Goal: Task Accomplishment & Management: Complete application form

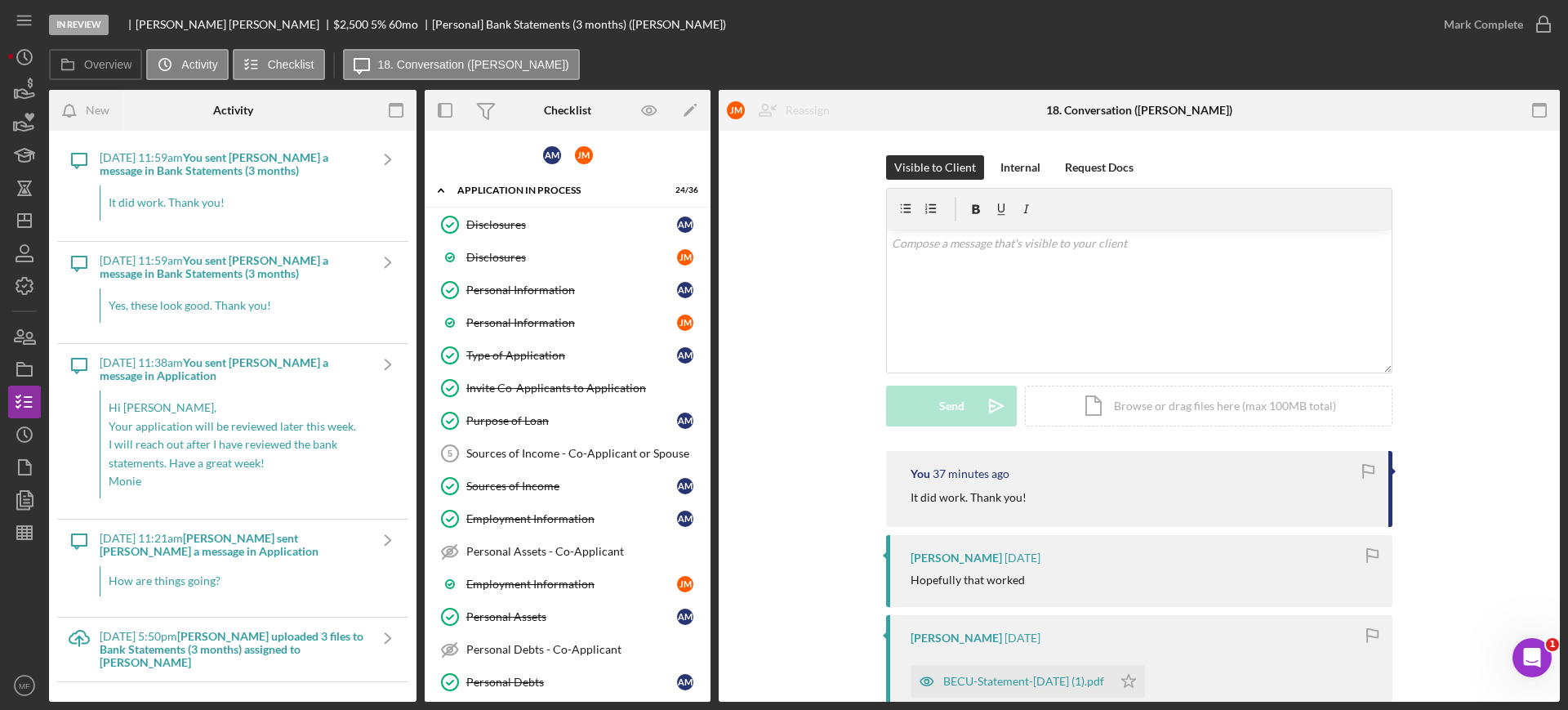
scroll to position [846, 0]
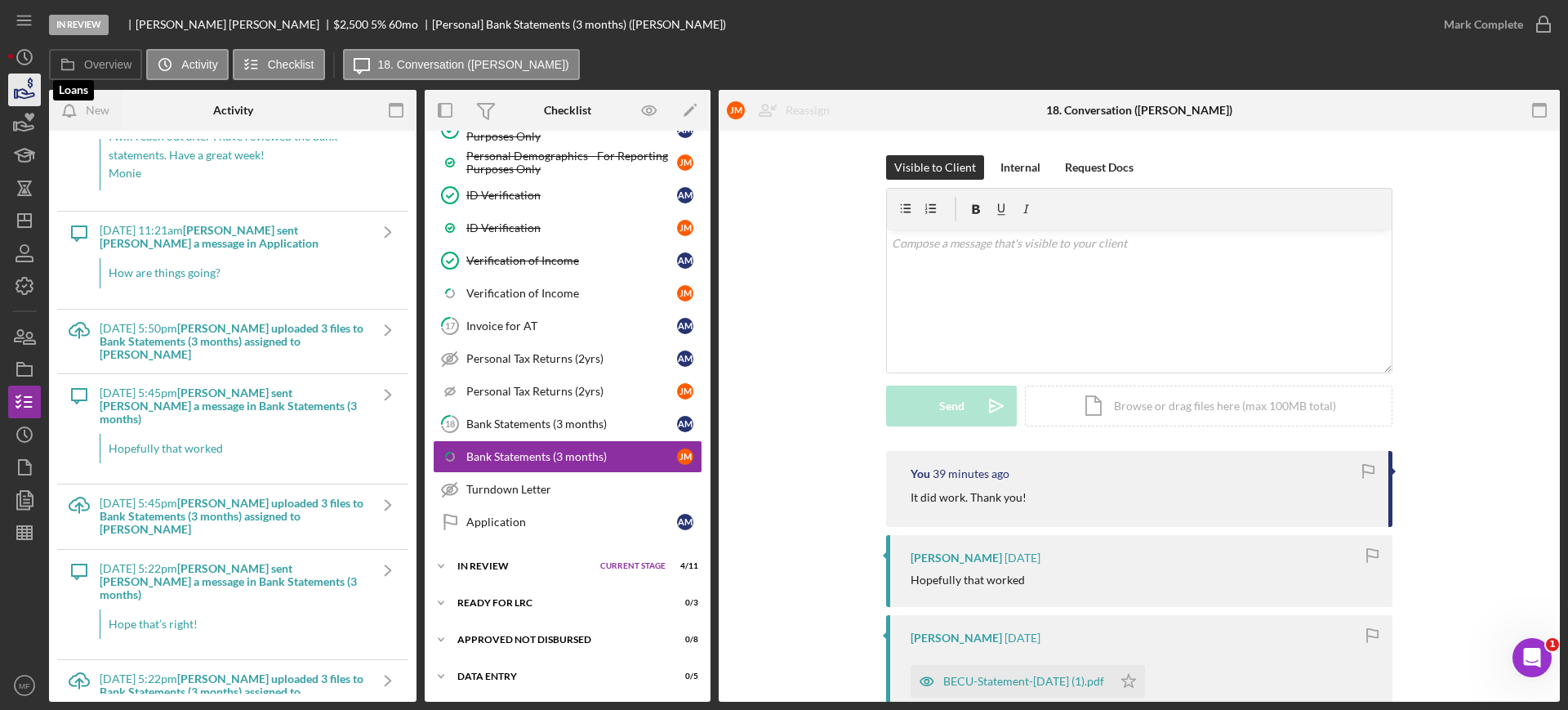
click at [30, 76] on icon "button" at bounding box center [24, 89] width 41 height 41
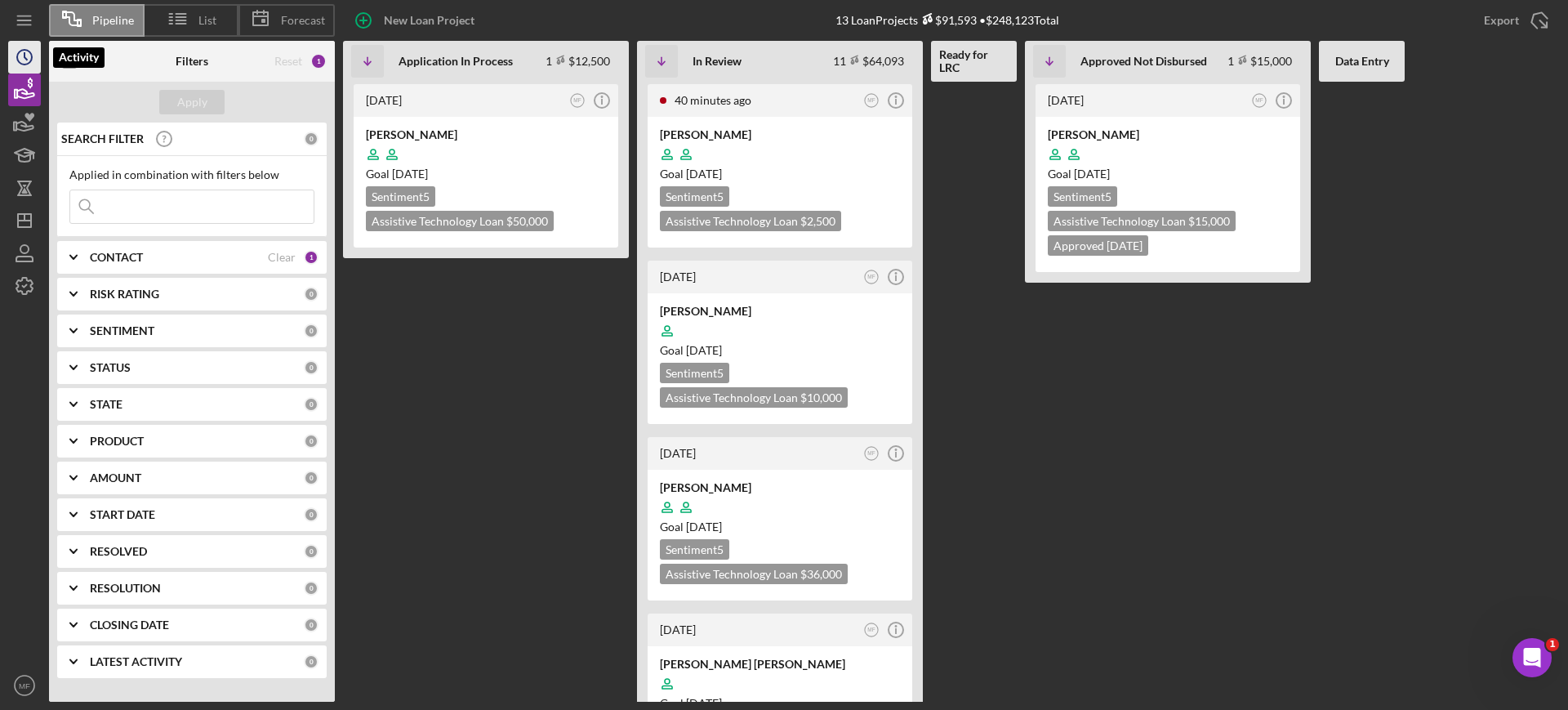
click at [27, 57] on icon "Icon/History" at bounding box center [24, 57] width 41 height 41
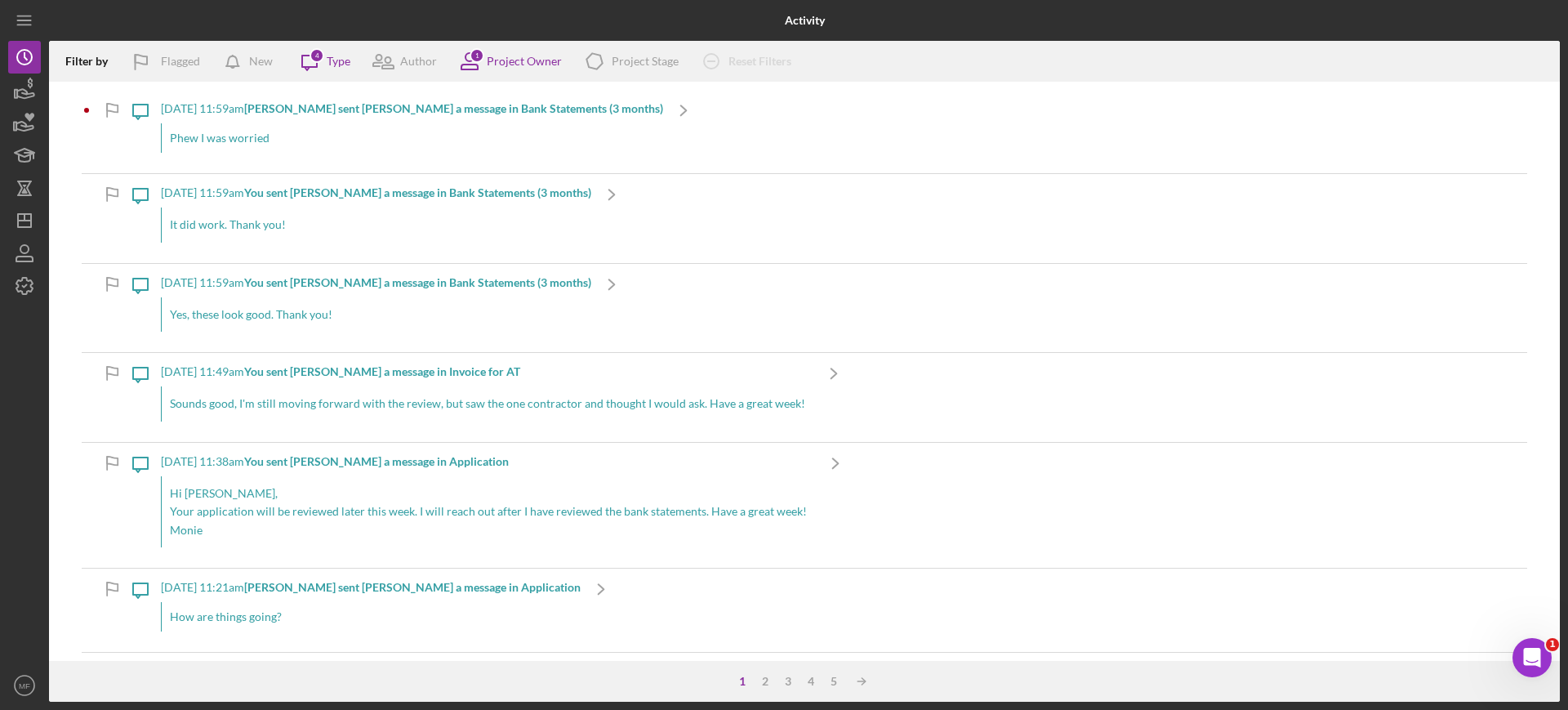
click at [514, 98] on div "[DATE] 11:59am [PERSON_NAME] sent [PERSON_NAME] a message in Bank Statements (3…" at bounding box center [412, 131] width 503 height 83
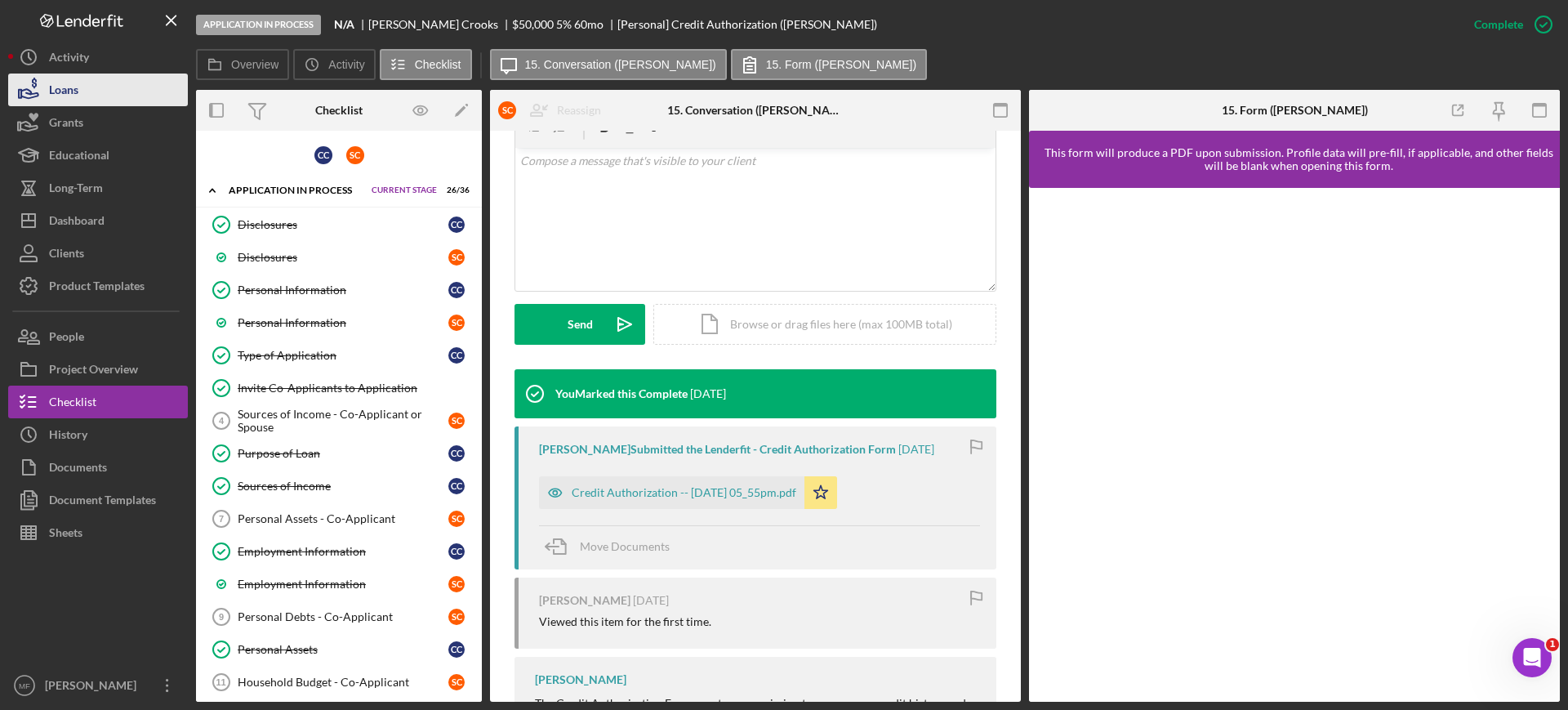
click at [79, 84] on div "Loans" at bounding box center [64, 92] width 29 height 37
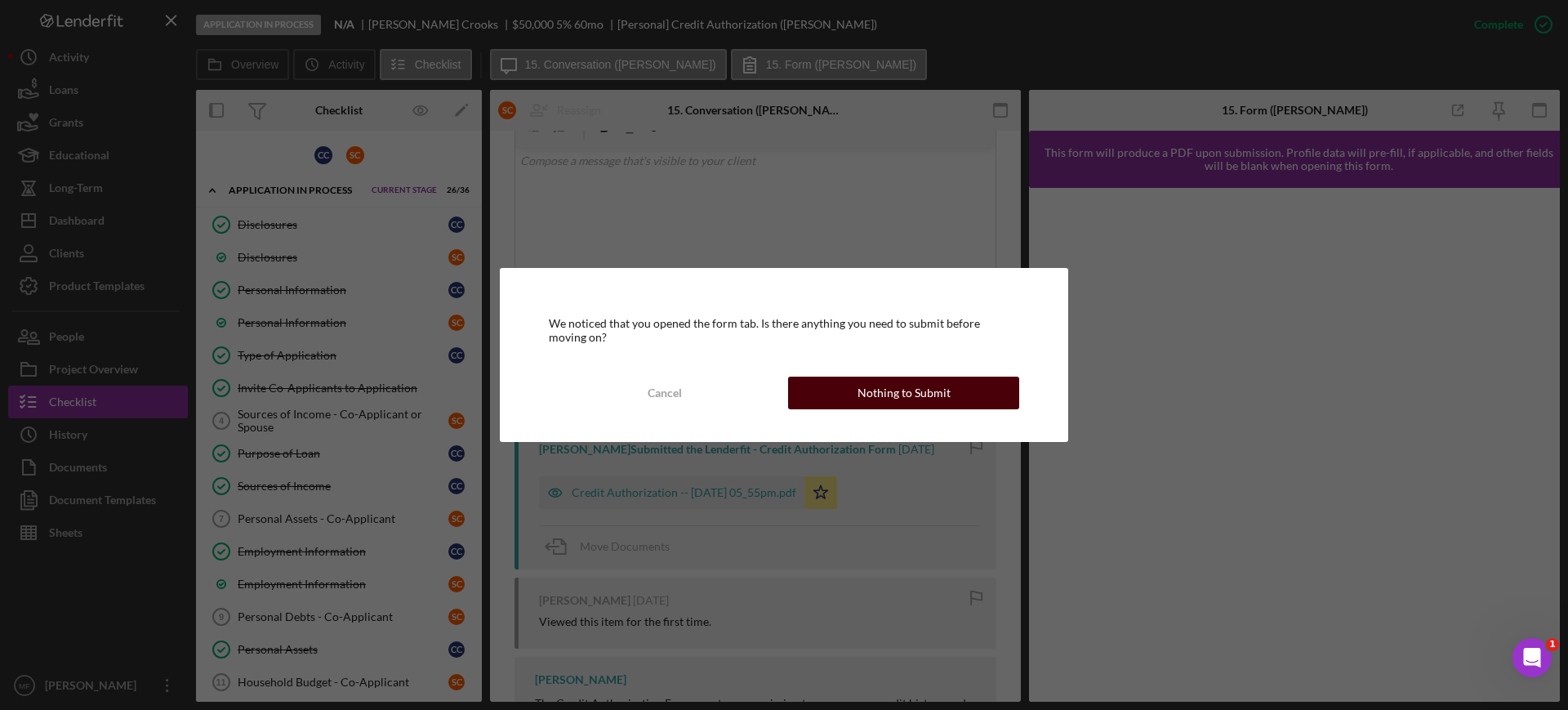
click at [896, 390] on div "Nothing to Submit" at bounding box center [904, 393] width 93 height 33
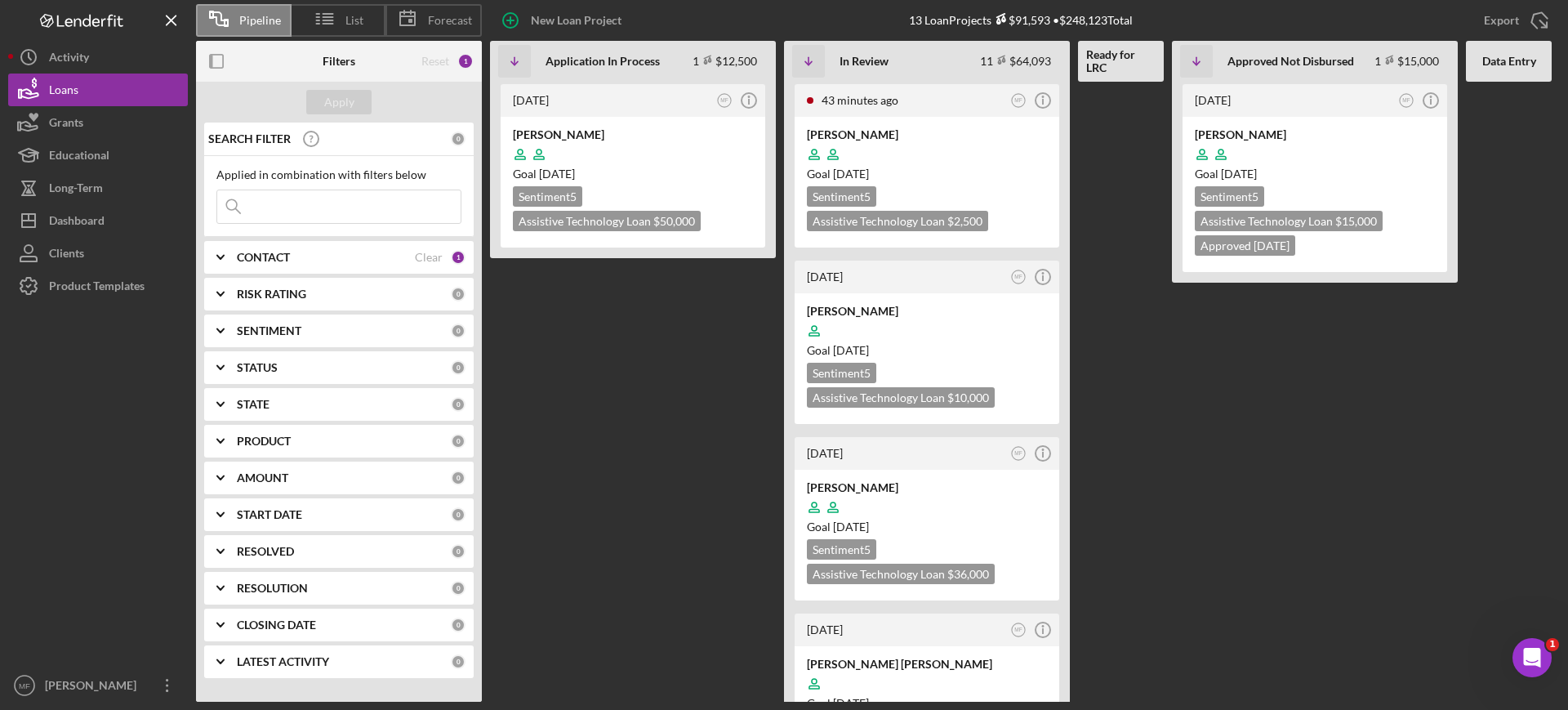
click at [345, 204] on input at bounding box center [339, 206] width 243 height 33
type input "baxter"
click at [353, 263] on div "CONTACT" at bounding box center [326, 257] width 178 height 13
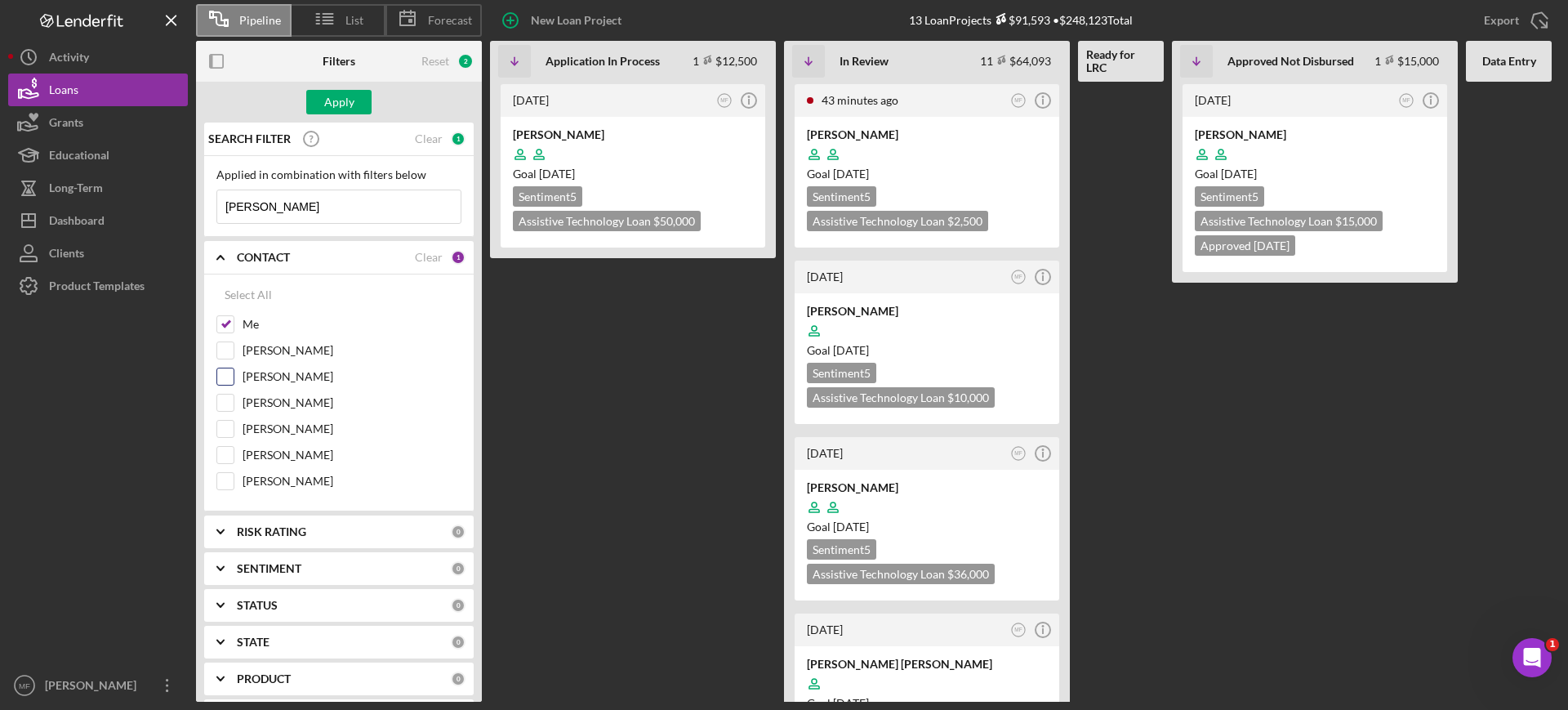
click at [225, 379] on input "Nicole Gray" at bounding box center [225, 377] width 16 height 16
checkbox input "true"
click at [592, 400] on Process "3 days ago MF Icon/Info Connie Crooks Goal 2 weeks from now Sentiment 5 Assisti…" at bounding box center [633, 392] width 286 height 620
click at [339, 105] on div "Apply" at bounding box center [339, 102] width 30 height 24
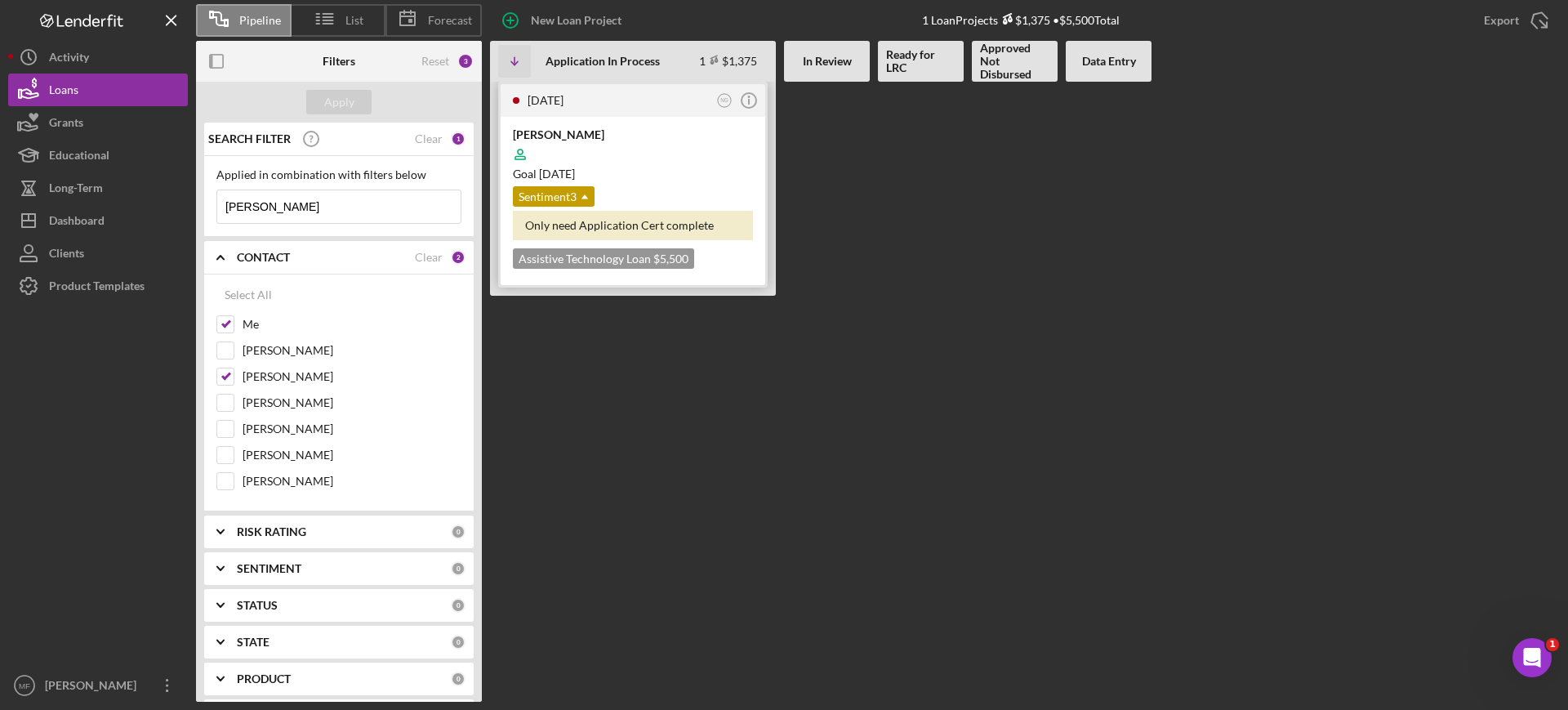
click at [660, 173] on div "Goal 3 weeks from now" at bounding box center [633, 174] width 240 height 16
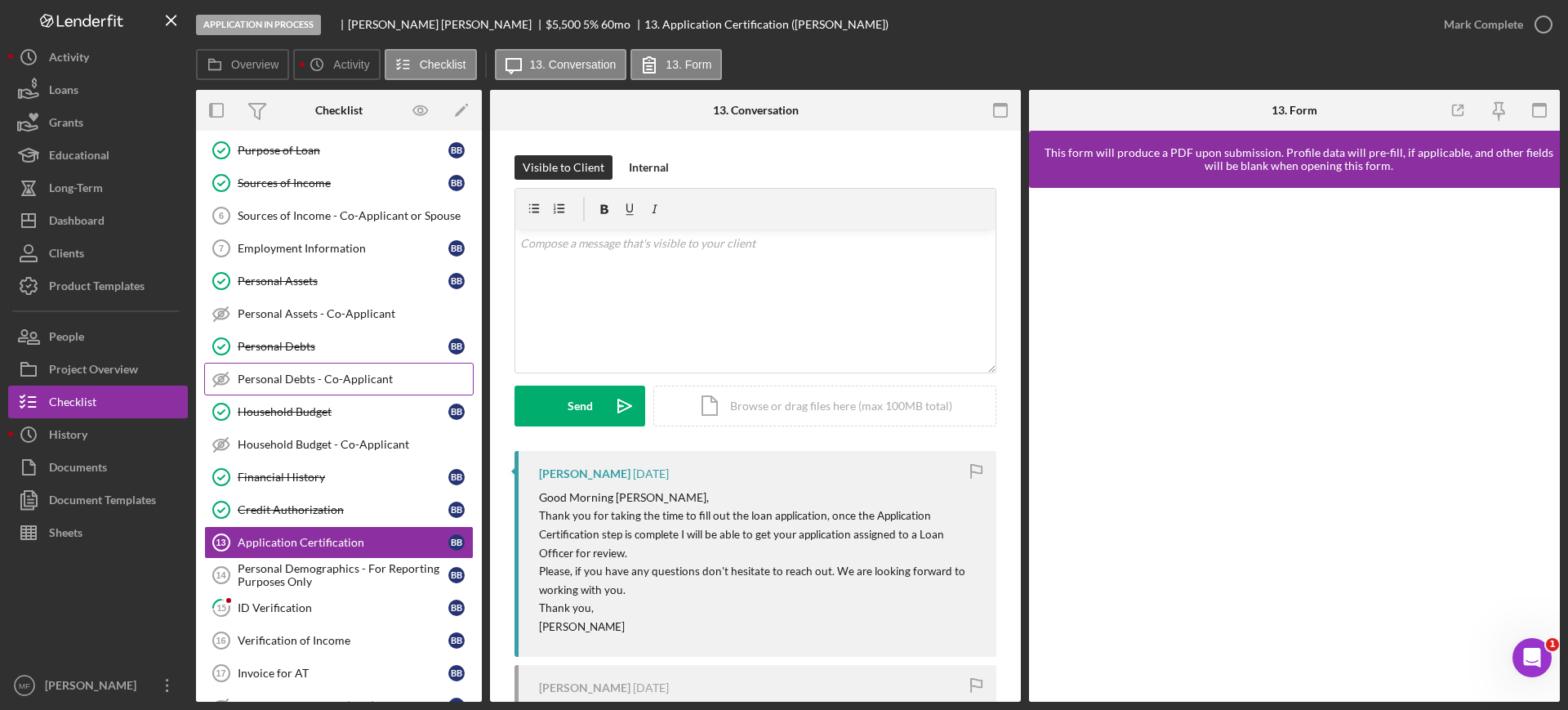
scroll to position [204, 0]
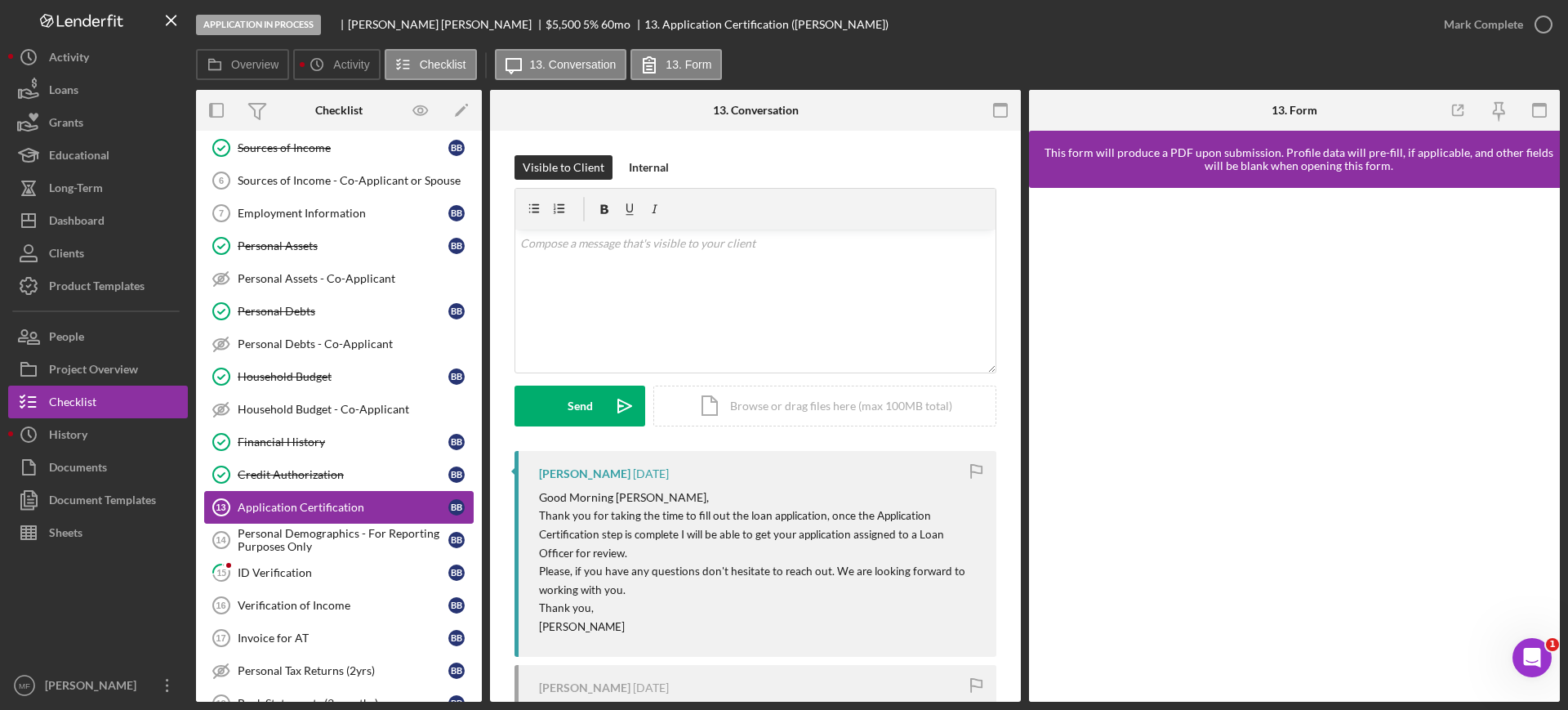
click at [328, 506] on div "Application Certification" at bounding box center [343, 507] width 211 height 13
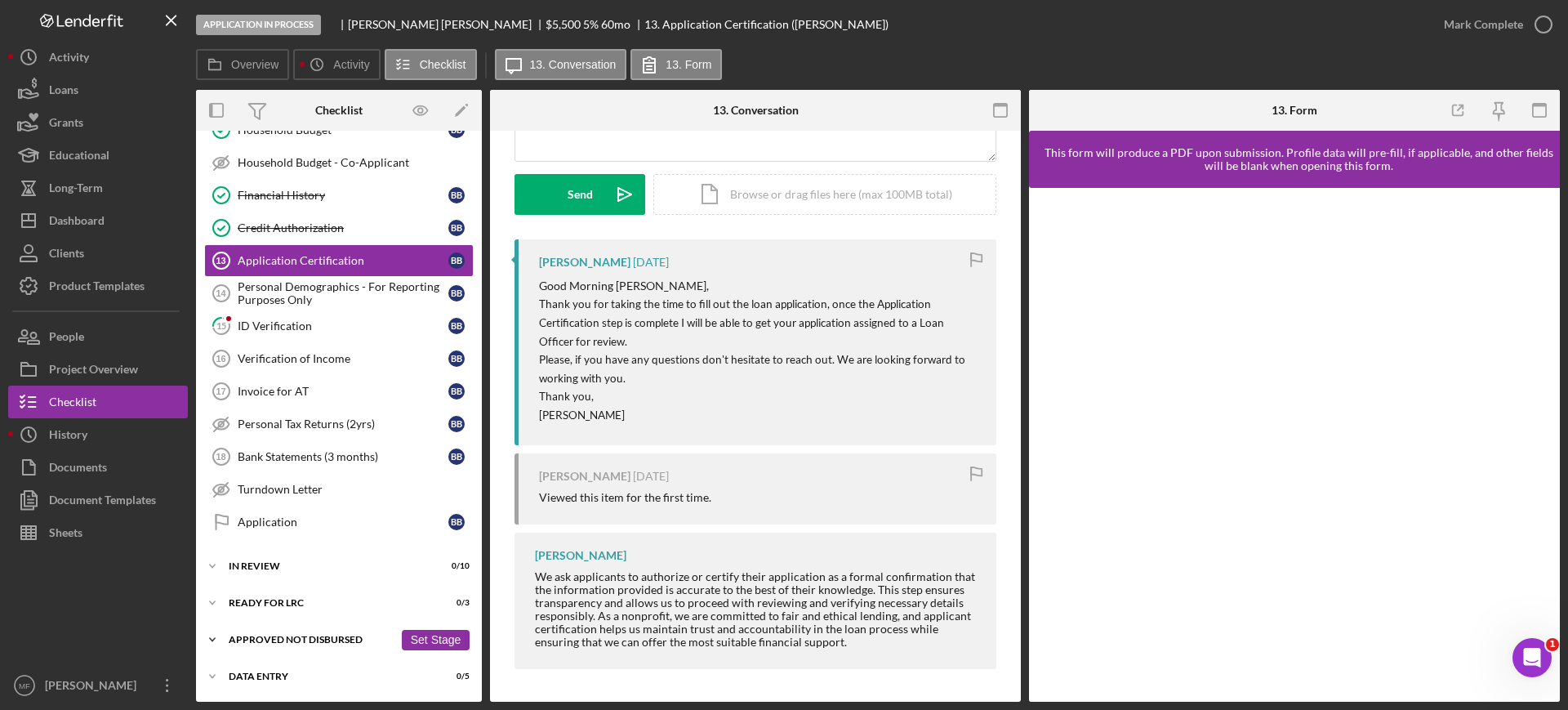
scroll to position [0, 0]
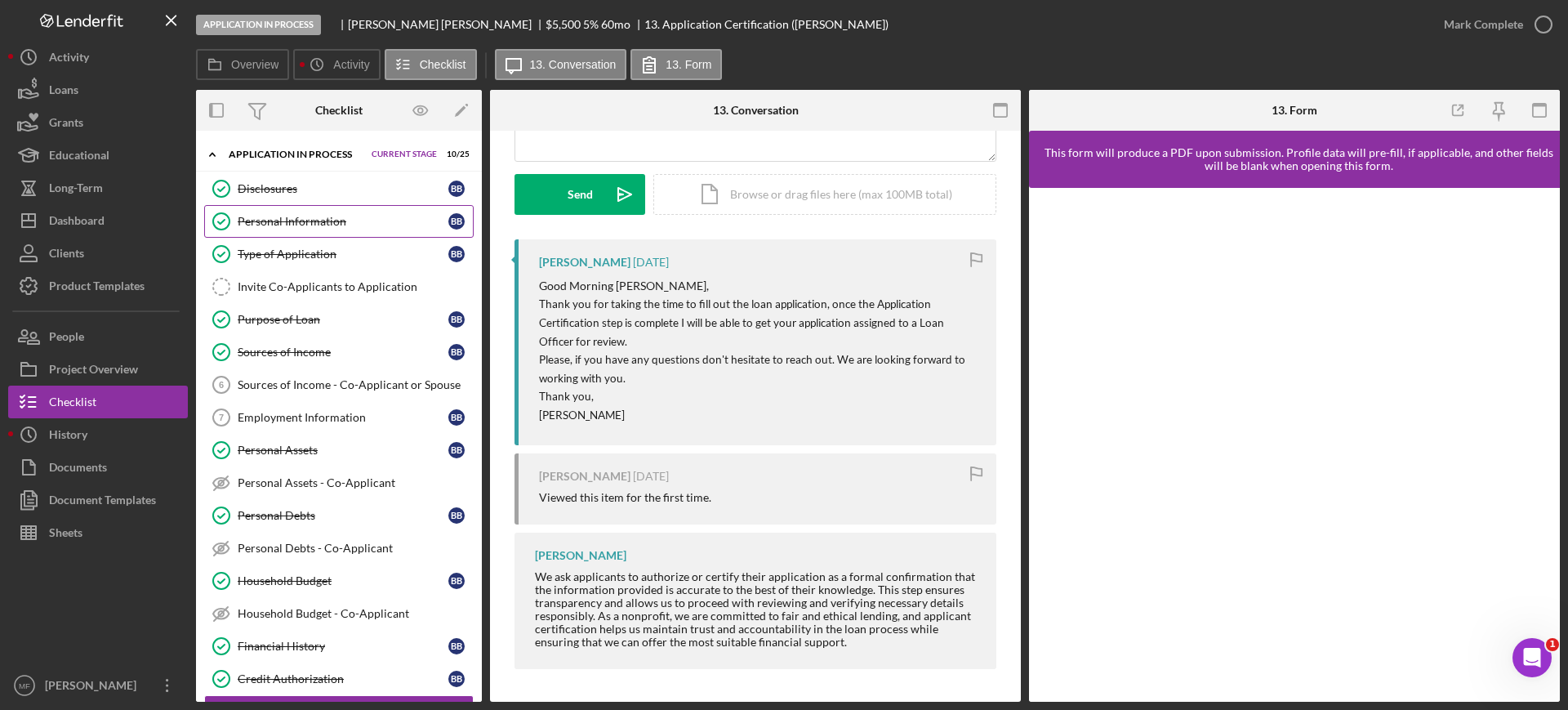
click at [330, 222] on div "Personal Information" at bounding box center [343, 221] width 211 height 13
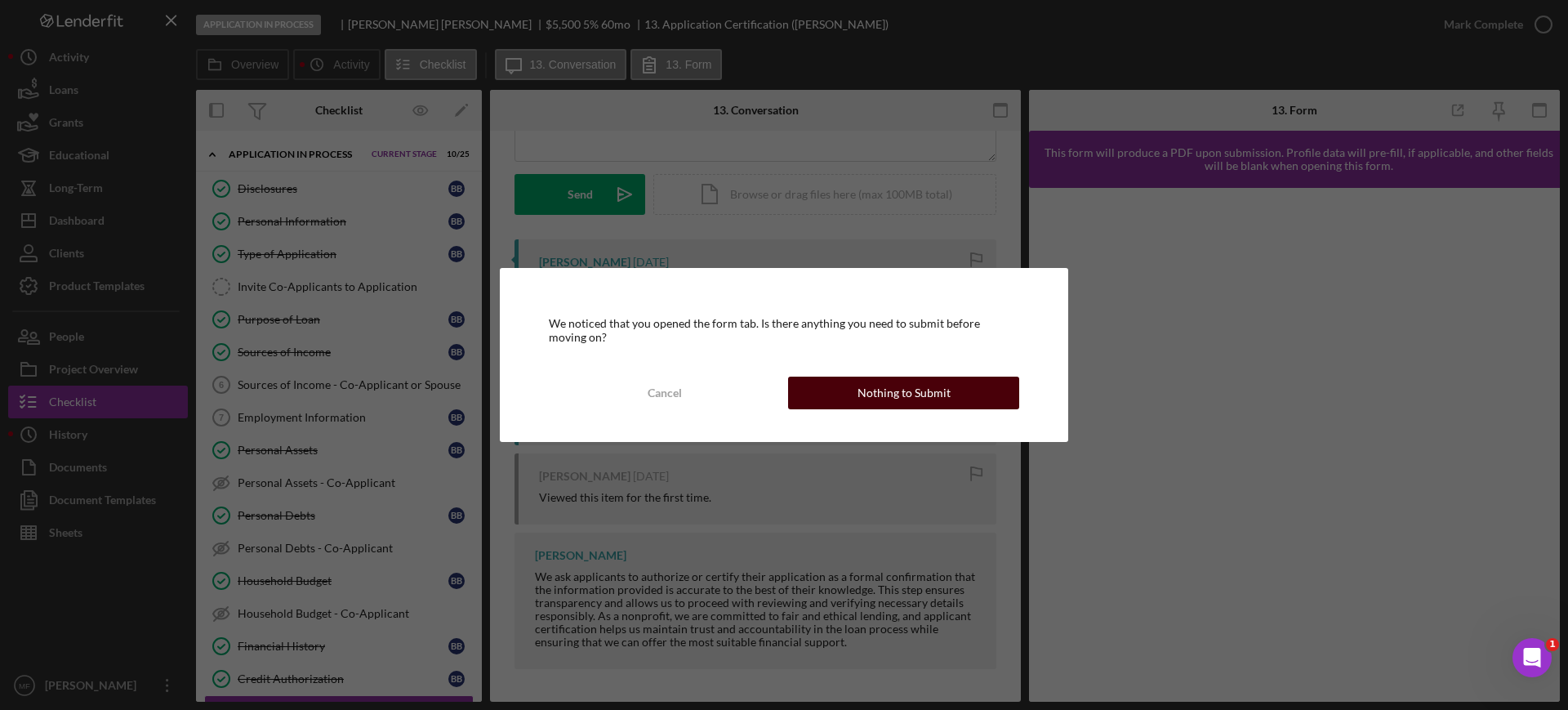
click at [914, 387] on div "Nothing to Submit" at bounding box center [904, 393] width 93 height 33
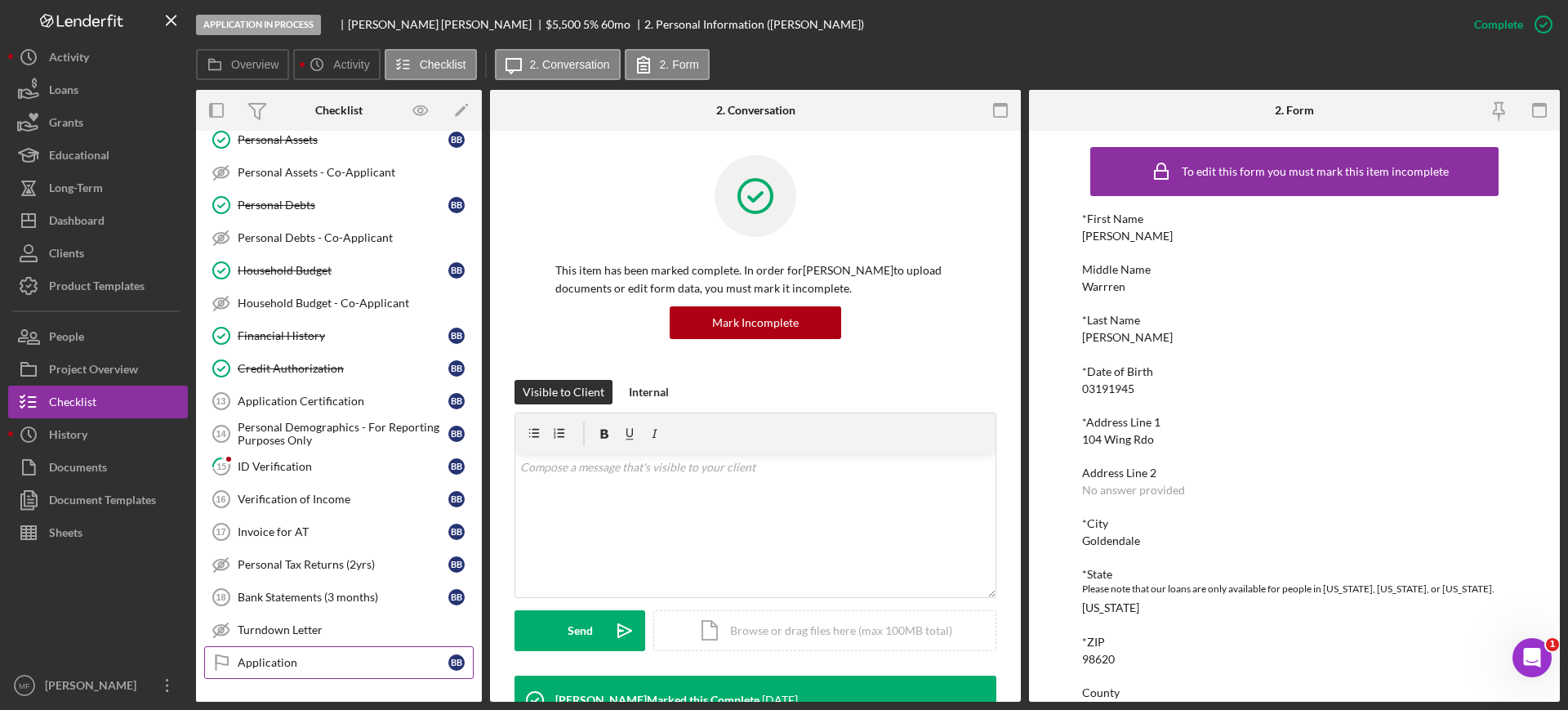
scroll to position [451, 0]
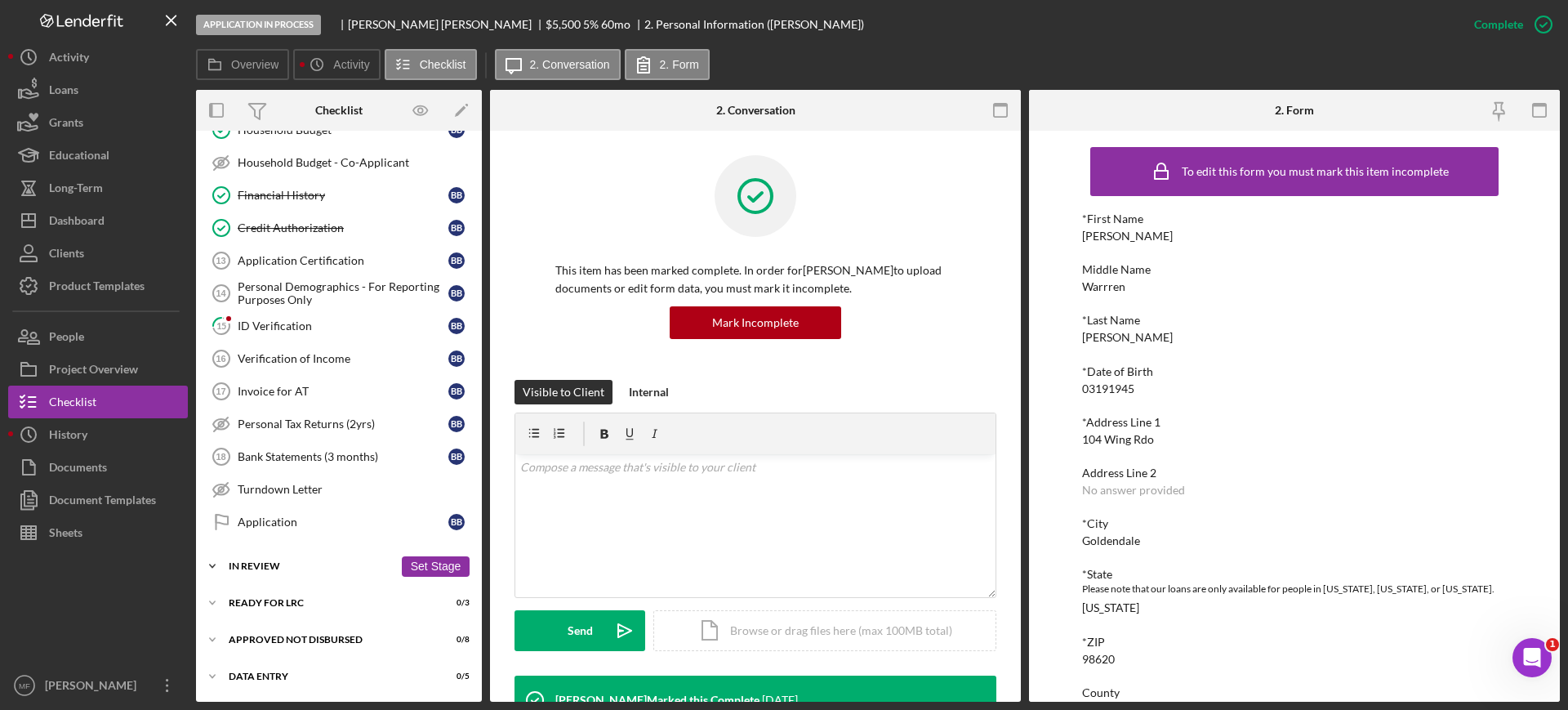
click at [267, 567] on div "In Review" at bounding box center [311, 566] width 165 height 10
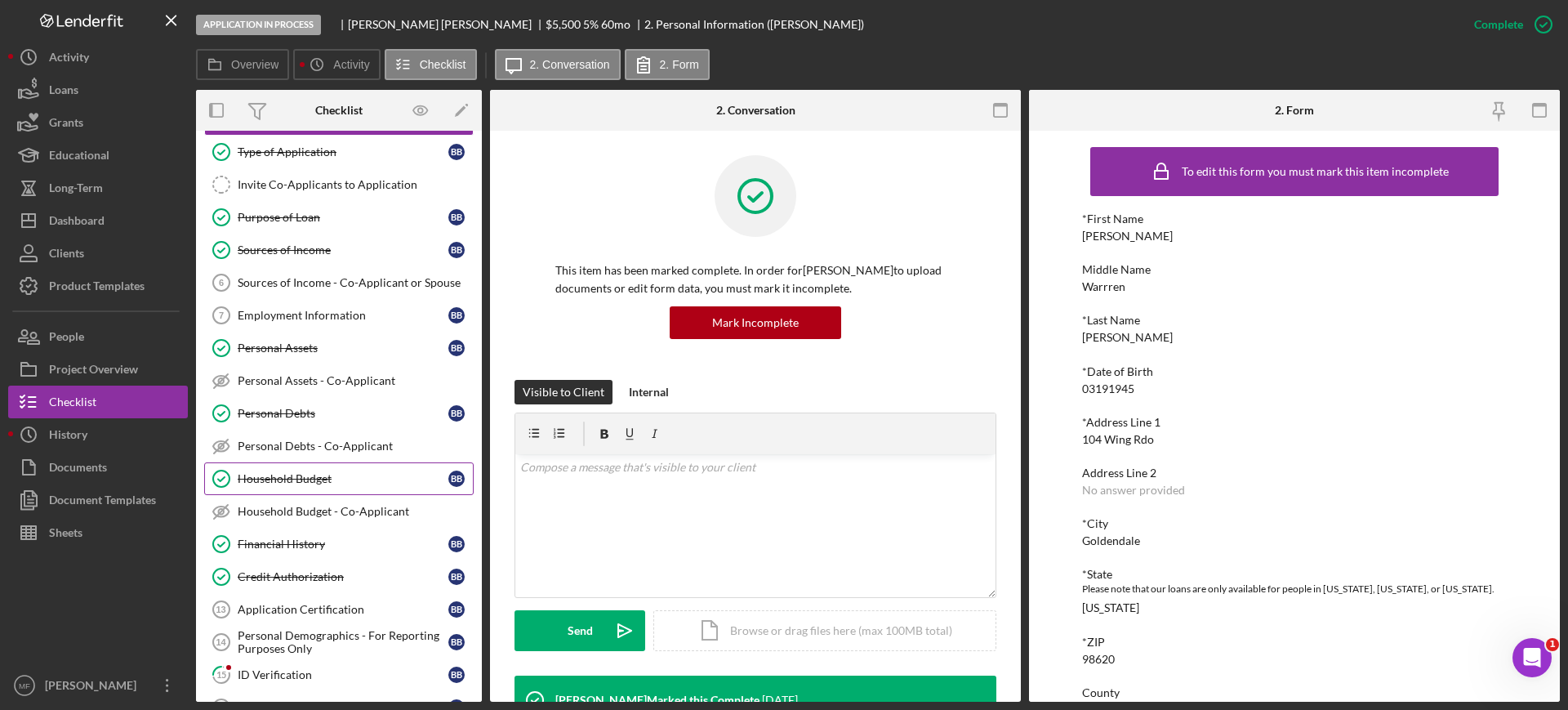
scroll to position [204, 0]
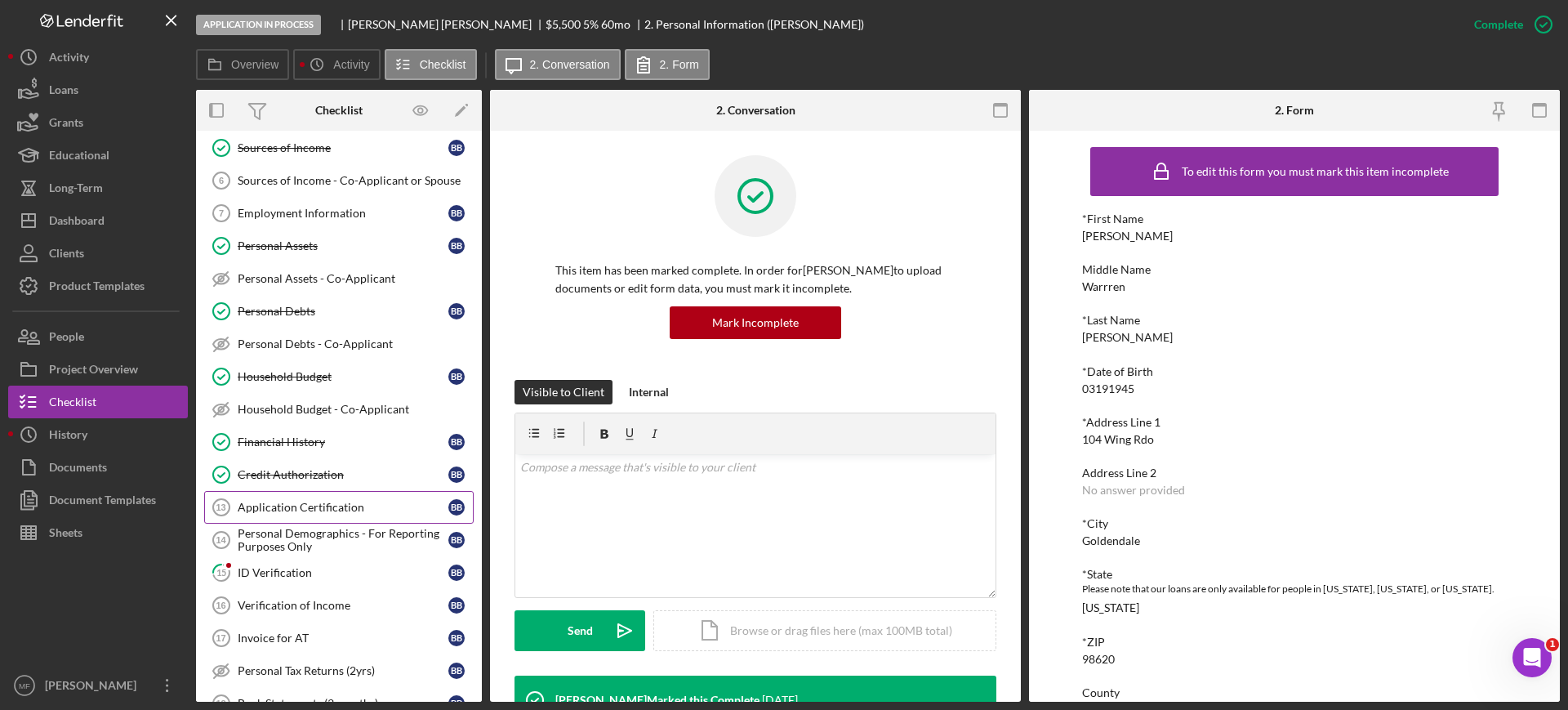
click at [339, 506] on div "Application Certification" at bounding box center [343, 507] width 211 height 13
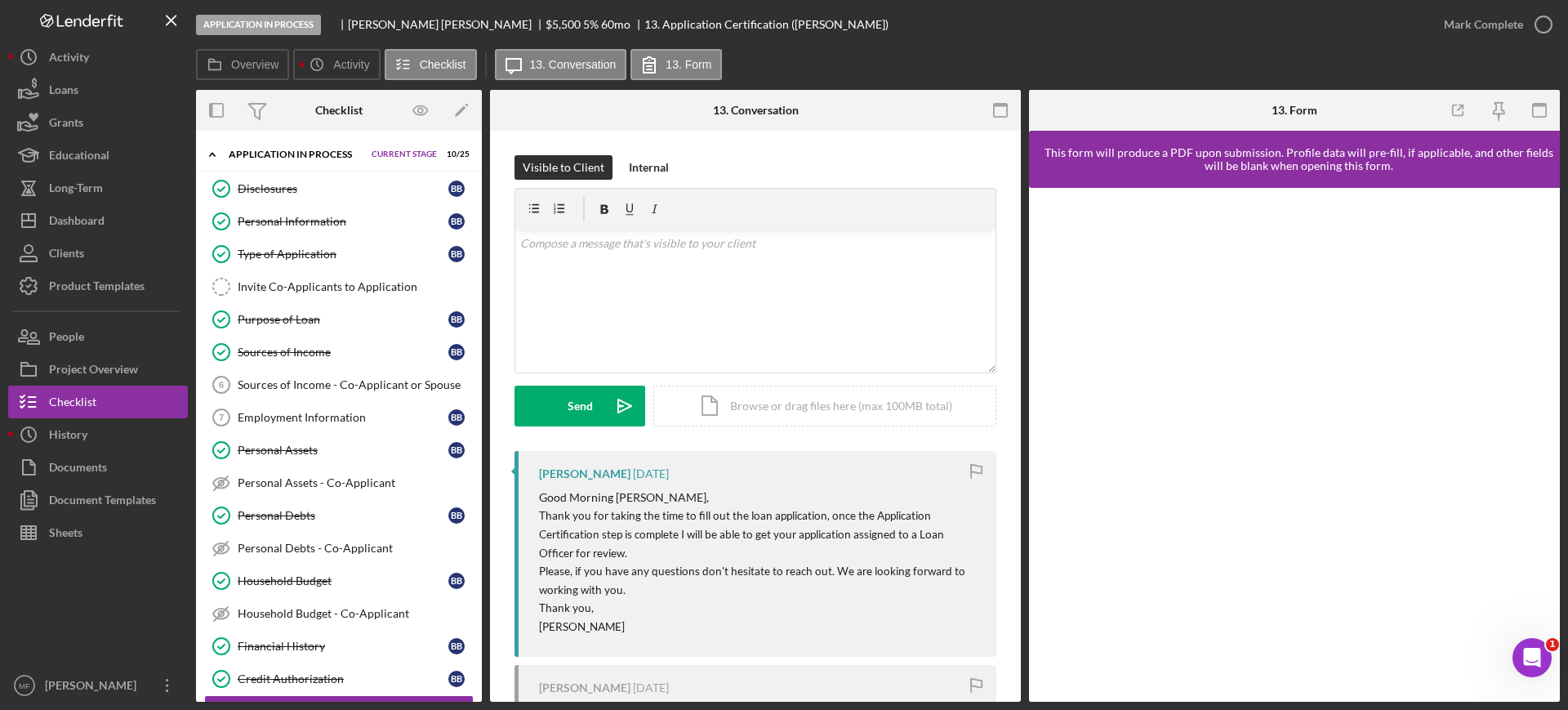
click at [891, 53] on div "Overview Icon/History Activity Checklist Icon/Message 13. Conversation 13. Form" at bounding box center [878, 66] width 1364 height 33
click at [890, 53] on div "Overview Icon/History Activity Checklist Icon/Message 13. Conversation 13. Form" at bounding box center [878, 66] width 1364 height 33
